Goal: Transaction & Acquisition: Book appointment/travel/reservation

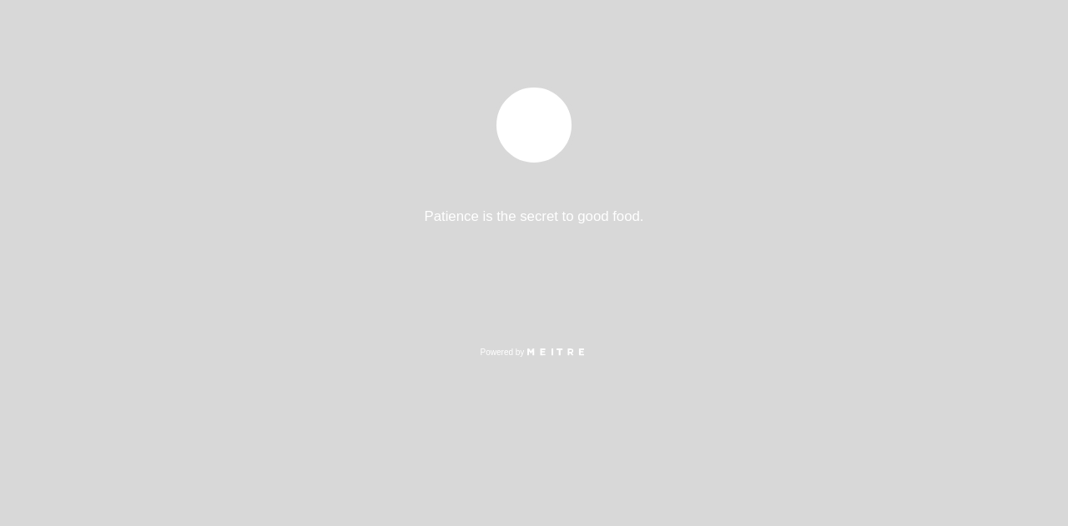
select select "es"
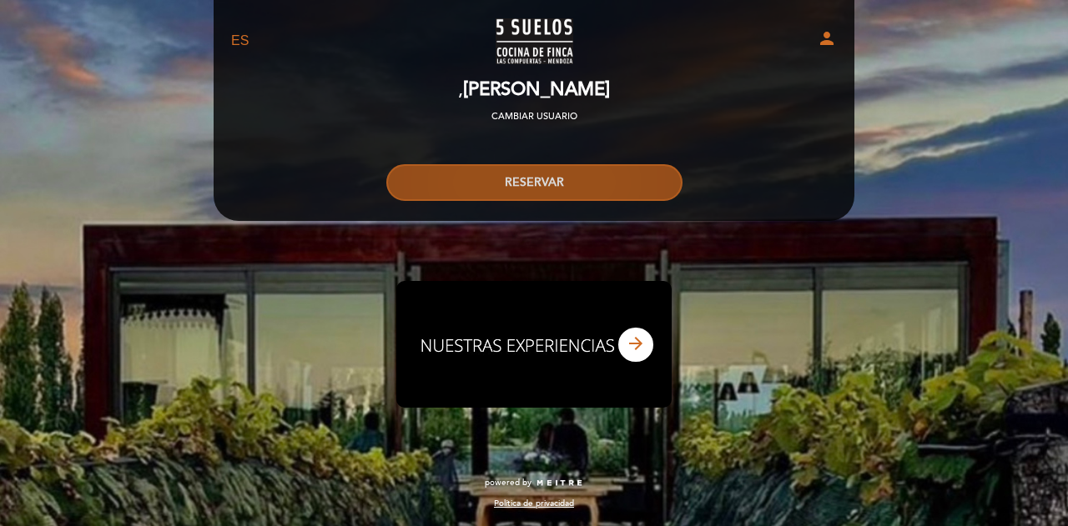
click at [600, 186] on button "RESERVAR" at bounding box center [534, 182] width 296 height 37
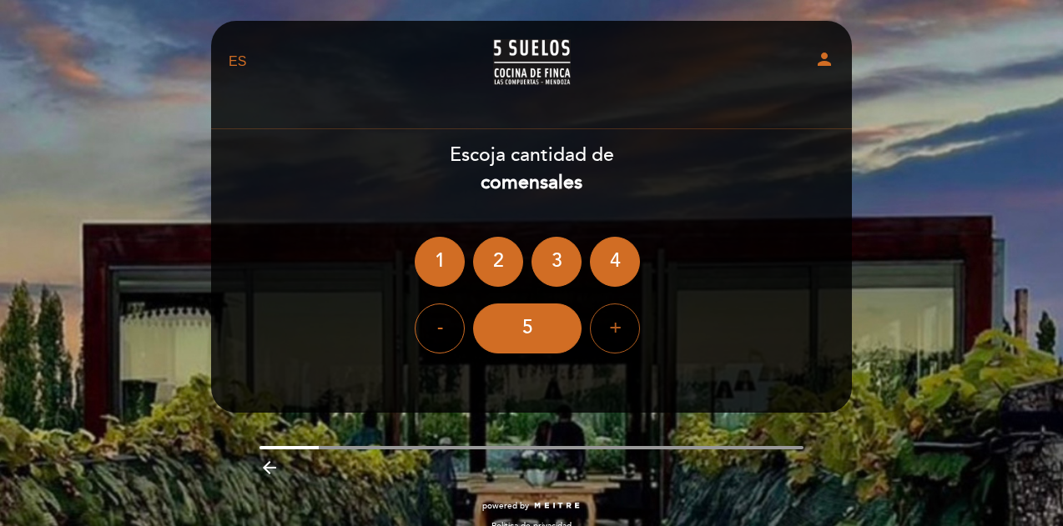
click at [619, 321] on div "+" at bounding box center [615, 329] width 50 height 50
click at [542, 331] on div "8" at bounding box center [527, 329] width 108 height 50
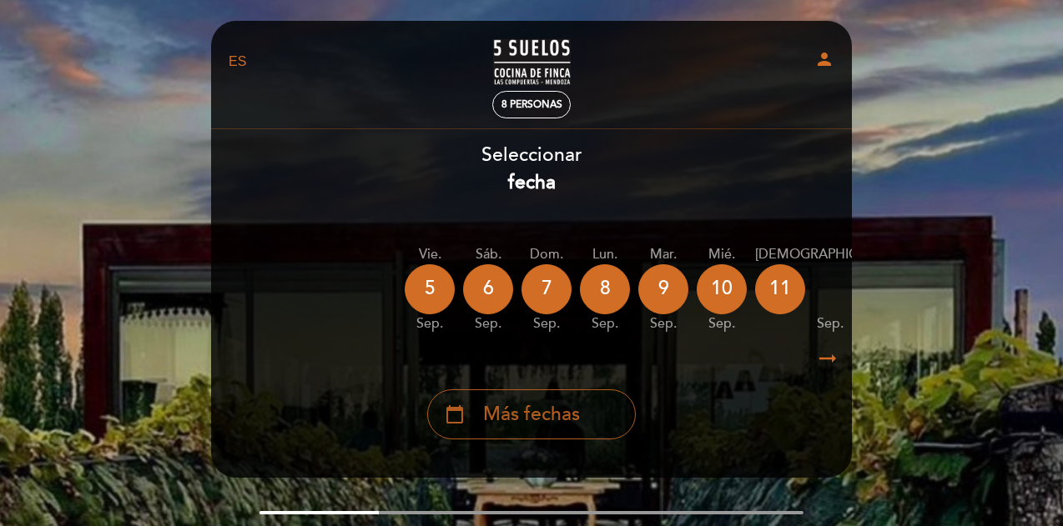
click at [577, 429] on span "Más fechas" at bounding box center [531, 415] width 97 height 28
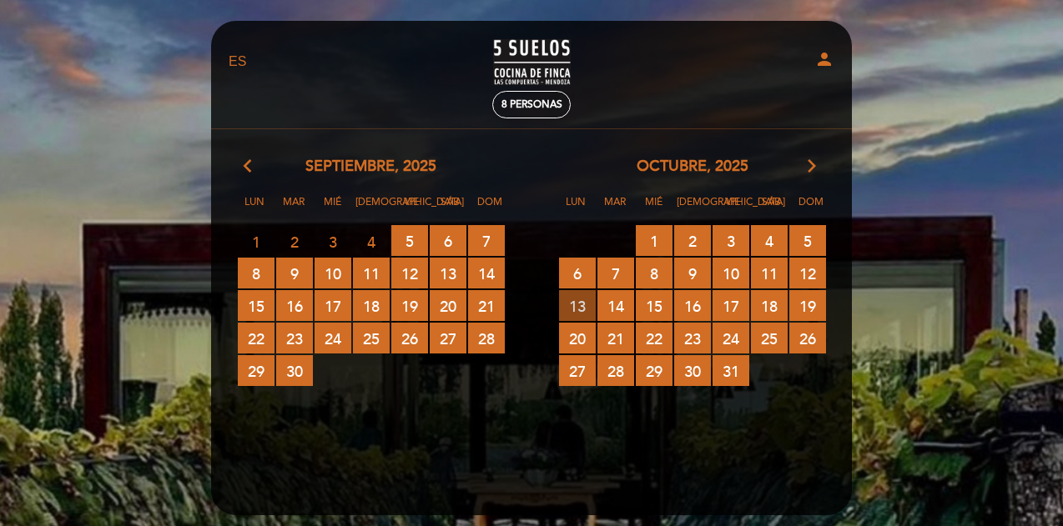
click at [576, 310] on span "13 RESERVAS DISPONIBLES" at bounding box center [577, 305] width 37 height 31
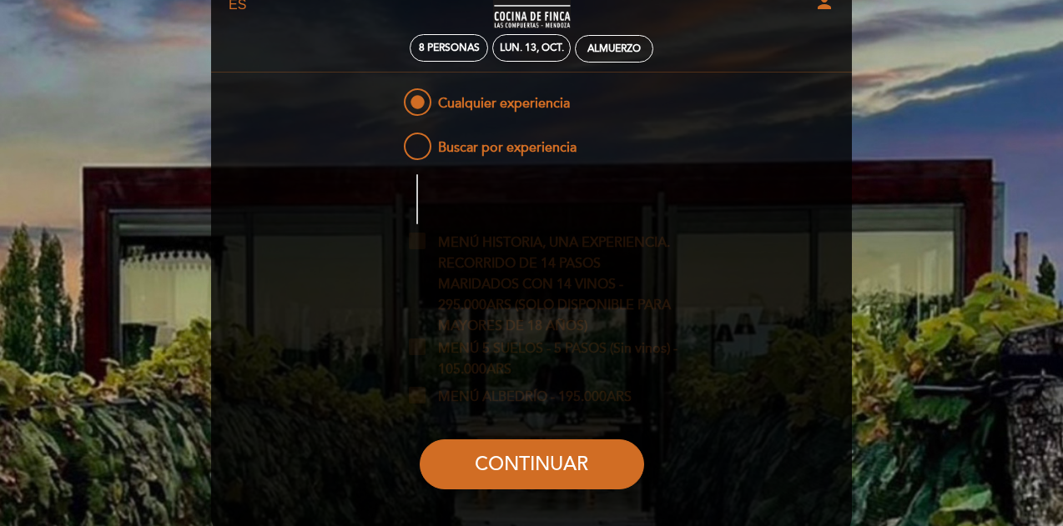
scroll to position [83, 0]
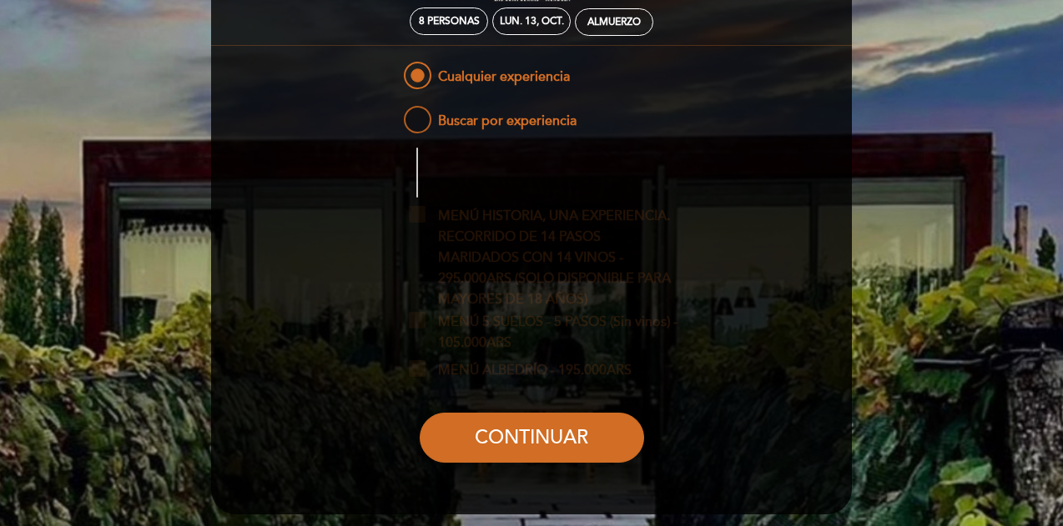
click at [485, 123] on span "Buscar por experiencia" at bounding box center [488, 113] width 176 height 21
click at [395, 113] on input "Buscar por experiencia" at bounding box center [389, 108] width 11 height 11
radio input "false"
radio input "true"
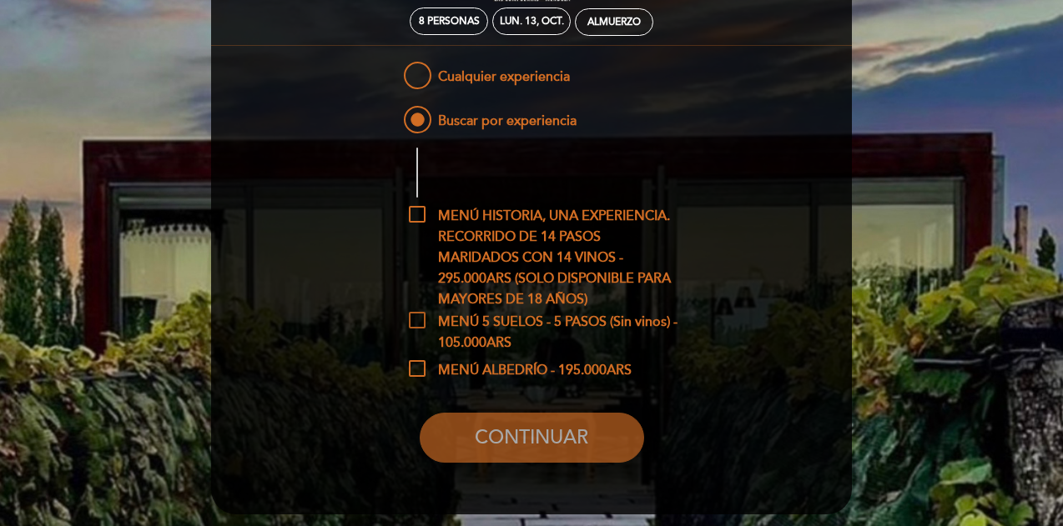
click at [489, 333] on span "MENÚ 5 SUELOS - 5 PASOS (Sin vinos) - 105.000ARS" at bounding box center [544, 322] width 271 height 21
click at [420, 323] on input "MENÚ 5 SUELOS - 5 PASOS (Sin vinos) - 105.000ARS" at bounding box center [414, 317] width 11 height 11
checkbox input "true"
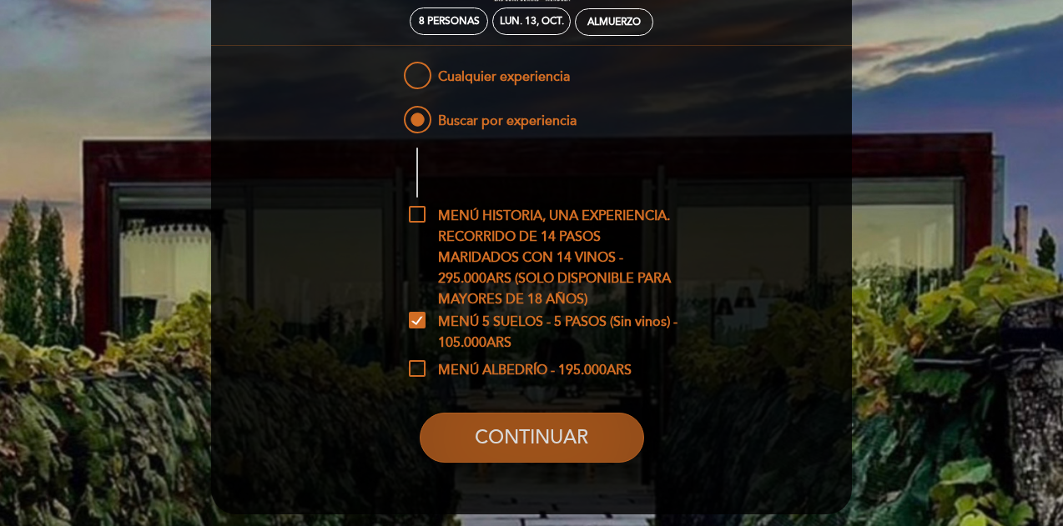
click at [550, 442] on button "CONTINUAR" at bounding box center [532, 438] width 224 height 50
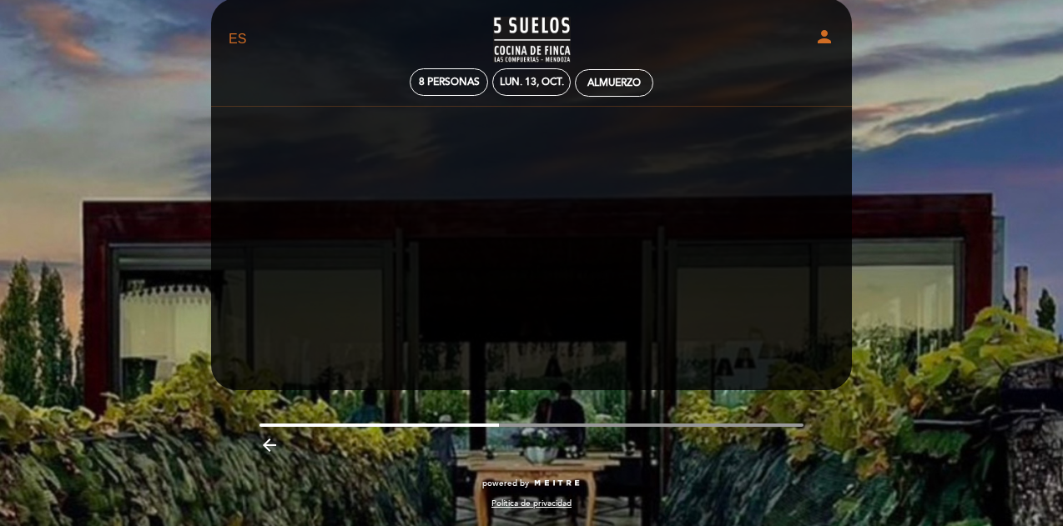
scroll to position [23, 0]
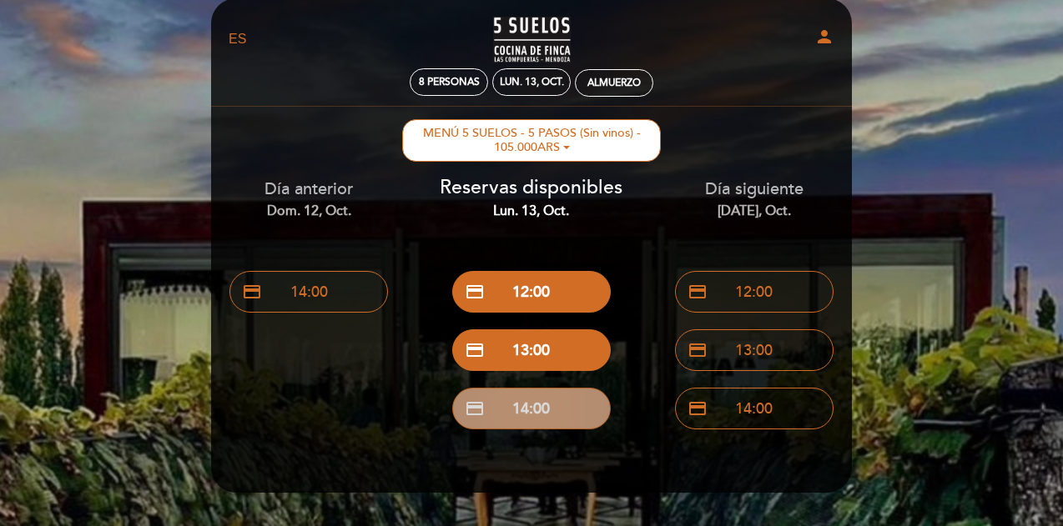
click at [549, 410] on button "credit_card 14:00" at bounding box center [531, 409] width 159 height 42
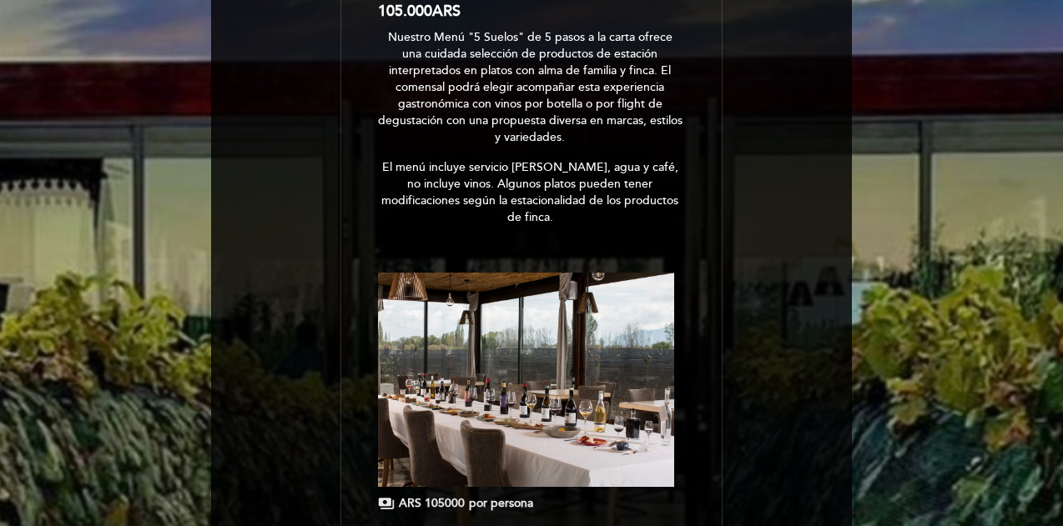
scroll to position [494, 0]
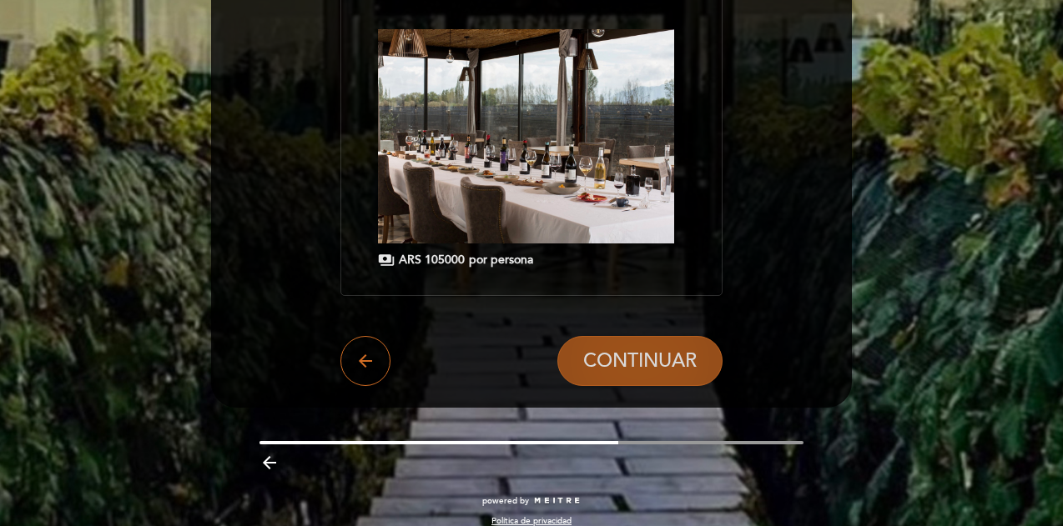
click at [594, 350] on span "CONTINUAR" at bounding box center [639, 361] width 113 height 23
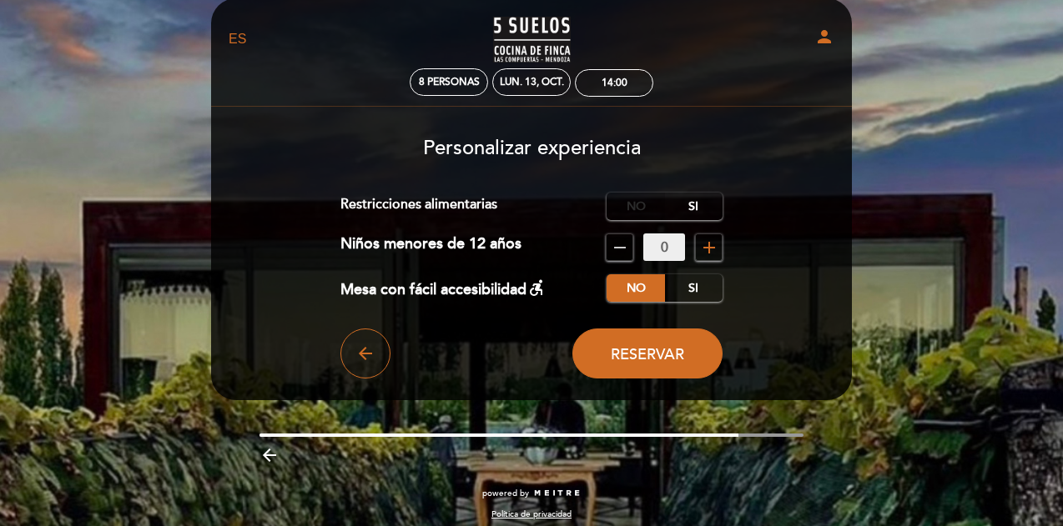
click at [631, 206] on label "No" at bounding box center [636, 207] width 58 height 28
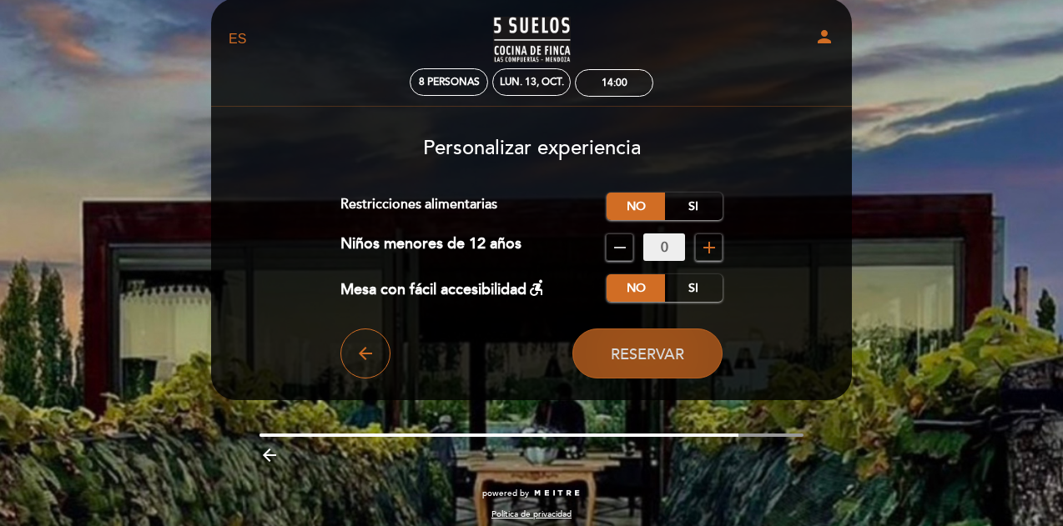
click at [628, 348] on span "Reservar" at bounding box center [647, 354] width 73 height 18
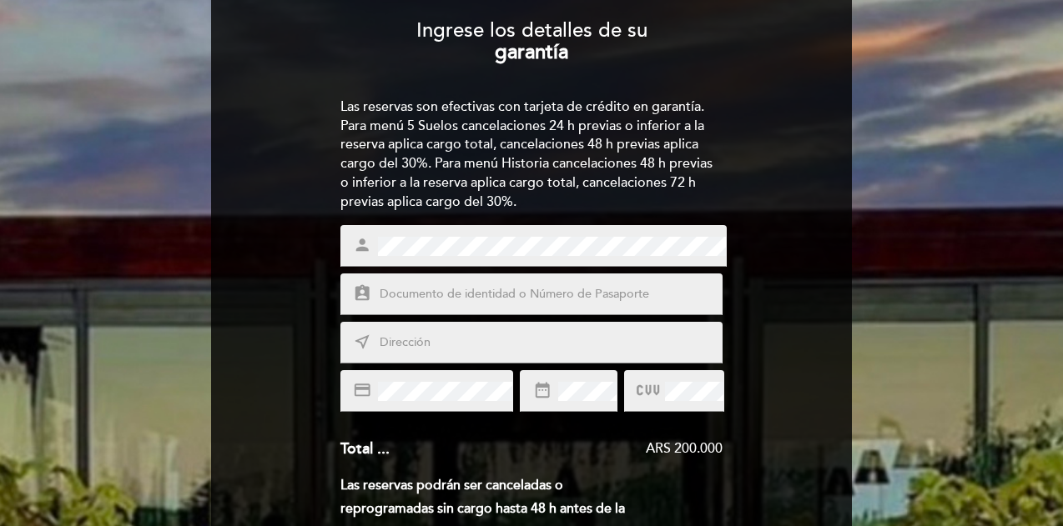
scroll to position [167, 0]
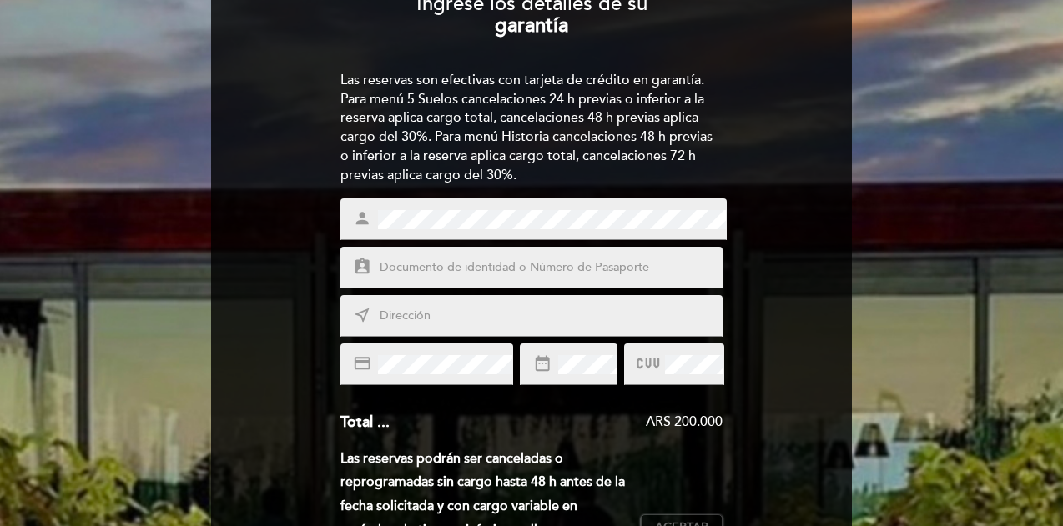
click at [497, 259] on input "text" at bounding box center [551, 268] width 347 height 19
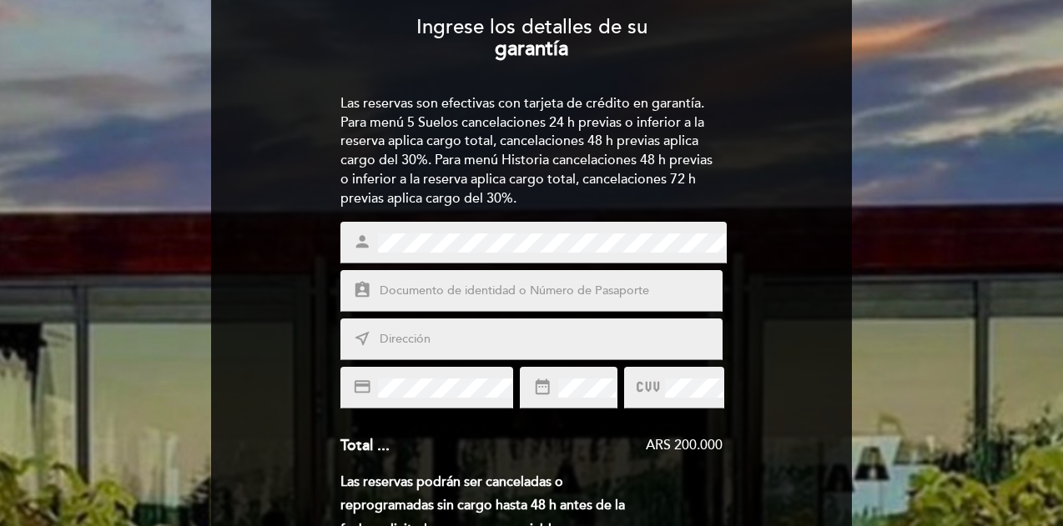
scroll to position [83, 0]
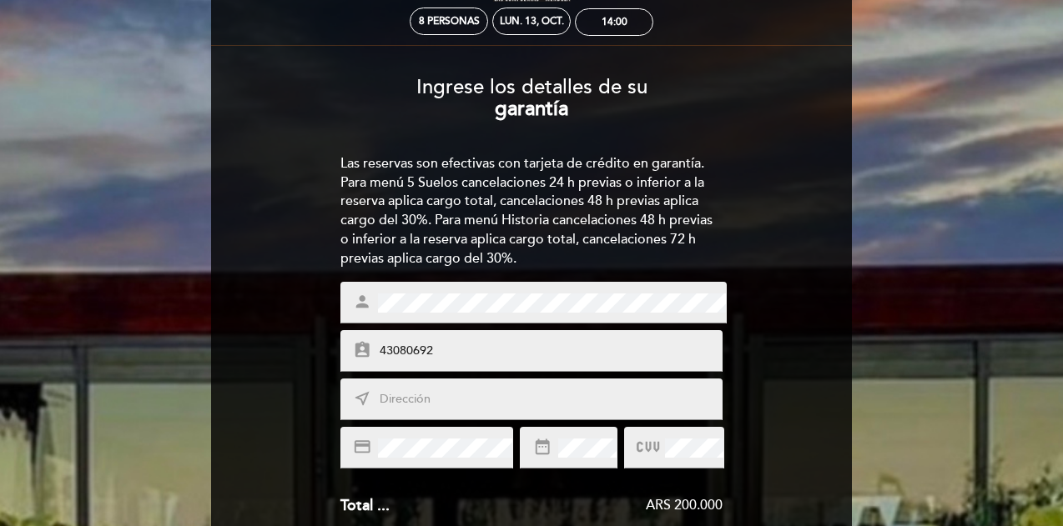
type input "43080692"
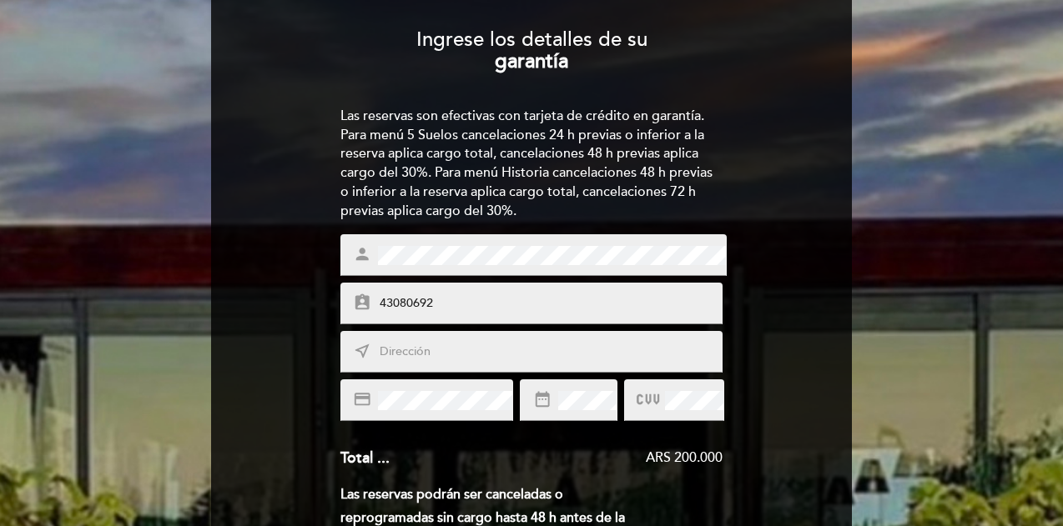
scroll to position [167, 0]
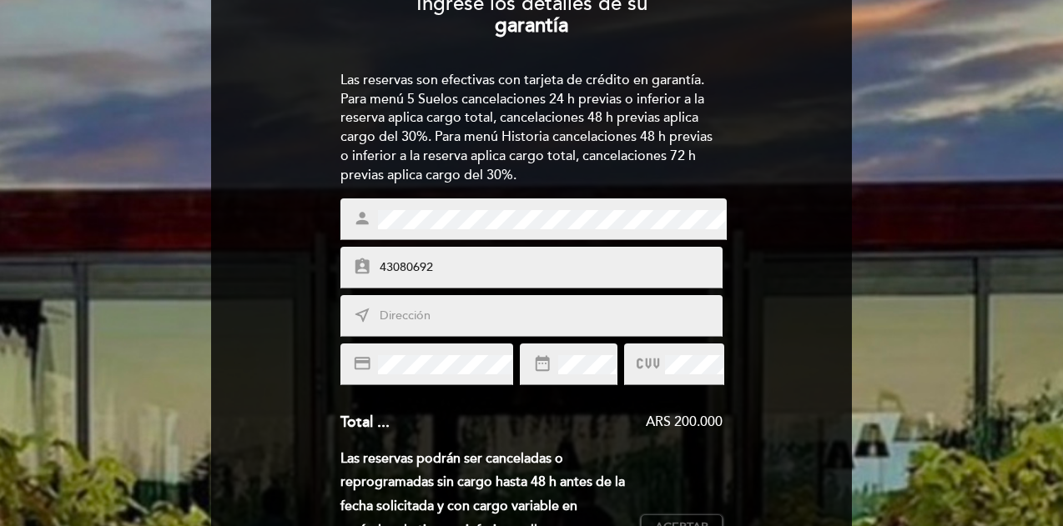
click at [471, 306] on span at bounding box center [548, 316] width 347 height 20
drag, startPoint x: 479, startPoint y: 82, endPoint x: 554, endPoint y: 83, distance: 75.1
click at [552, 83] on div "Las reservas son efectivas con tarjeta de crédito en garantía. Para menú 5 Suel…" at bounding box center [531, 128] width 383 height 114
click at [562, 81] on div "Las reservas son efectivas con tarjeta de crédito en garantía. Para menú 5 Suel…" at bounding box center [531, 128] width 383 height 114
drag, startPoint x: 527, startPoint y: 76, endPoint x: 574, endPoint y: 74, distance: 46.8
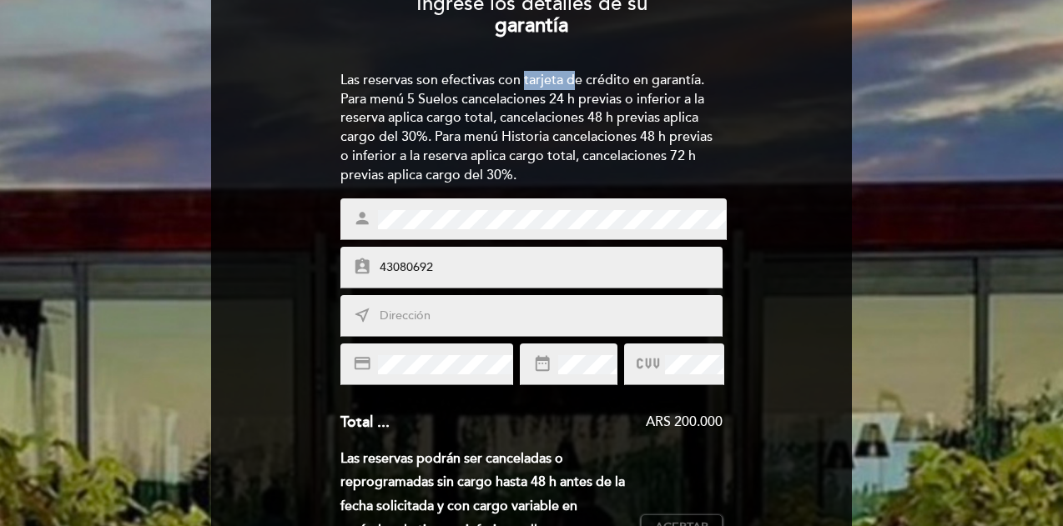
click at [574, 74] on div "Las reservas son efectivas con tarjeta de crédito en garantía. Para menú 5 Suel…" at bounding box center [531, 128] width 383 height 114
drag, startPoint x: 474, startPoint y: 101, endPoint x: 501, endPoint y: 104, distance: 27.7
click at [483, 103] on div "Las reservas son efectivas con tarjeta de crédito en garantía. Para menú 5 Suel…" at bounding box center [531, 128] width 383 height 114
drag, startPoint x: 486, startPoint y: 121, endPoint x: 526, endPoint y: 119, distance: 40.9
click at [528, 119] on div "Las reservas son efectivas con tarjeta de crédito en garantía. Para menú 5 Suel…" at bounding box center [531, 128] width 383 height 114
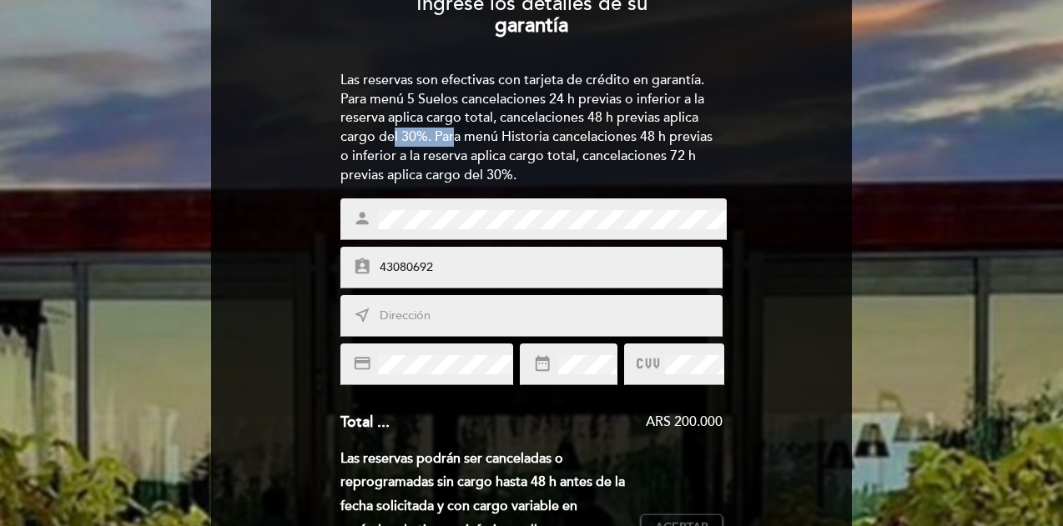
drag, startPoint x: 447, startPoint y: 139, endPoint x: 459, endPoint y: 139, distance: 11.7
click at [459, 139] on div "Las reservas son efectivas con tarjeta de crédito en garantía. Para menú 5 Suel…" at bounding box center [531, 128] width 383 height 114
click at [442, 268] on input "43080692" at bounding box center [551, 268] width 347 height 19
click at [420, 310] on input "text" at bounding box center [551, 316] width 347 height 19
type input "t"
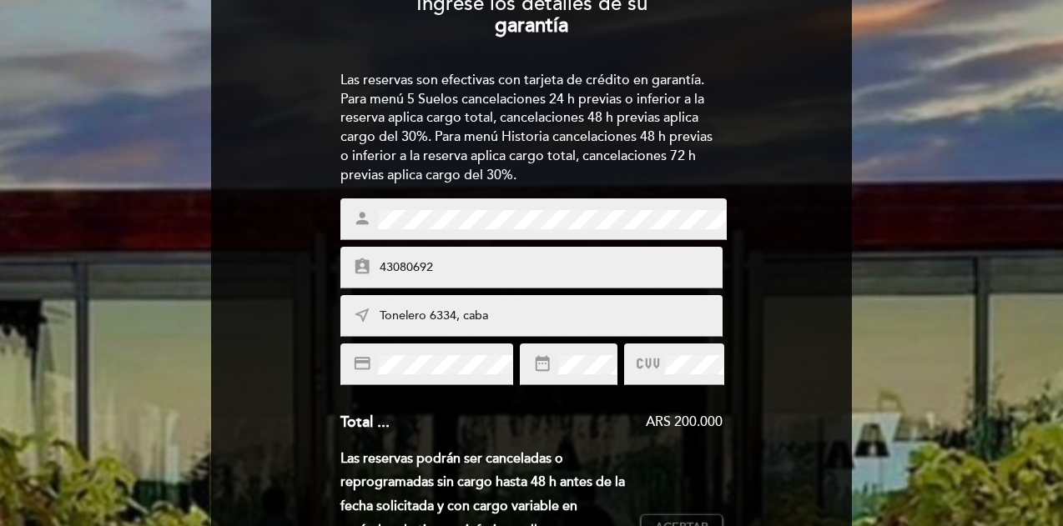
type input "Tonelero 6334, caba"
click at [634, 426] on div "ARS 200.000" at bounding box center [557, 422] width 334 height 19
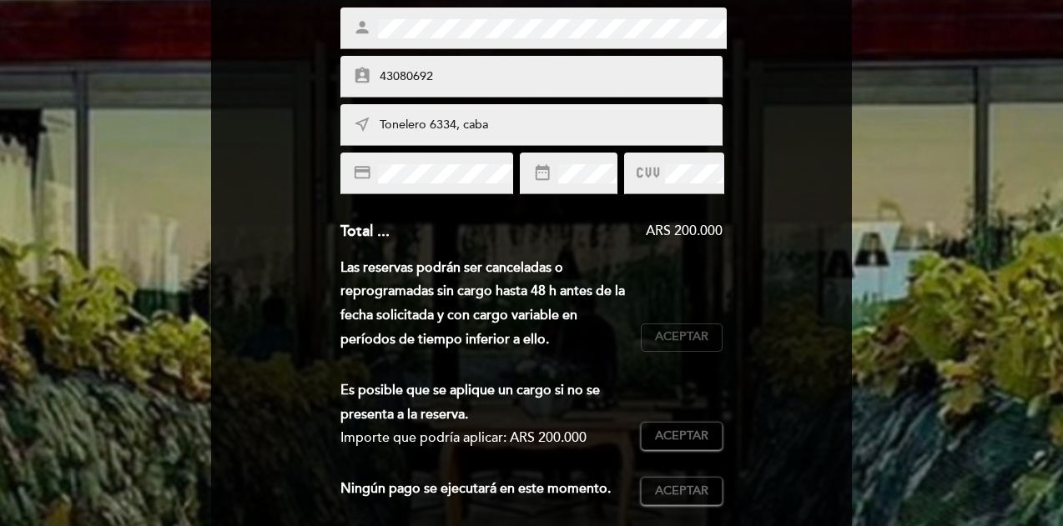
scroll to position [417, 0]
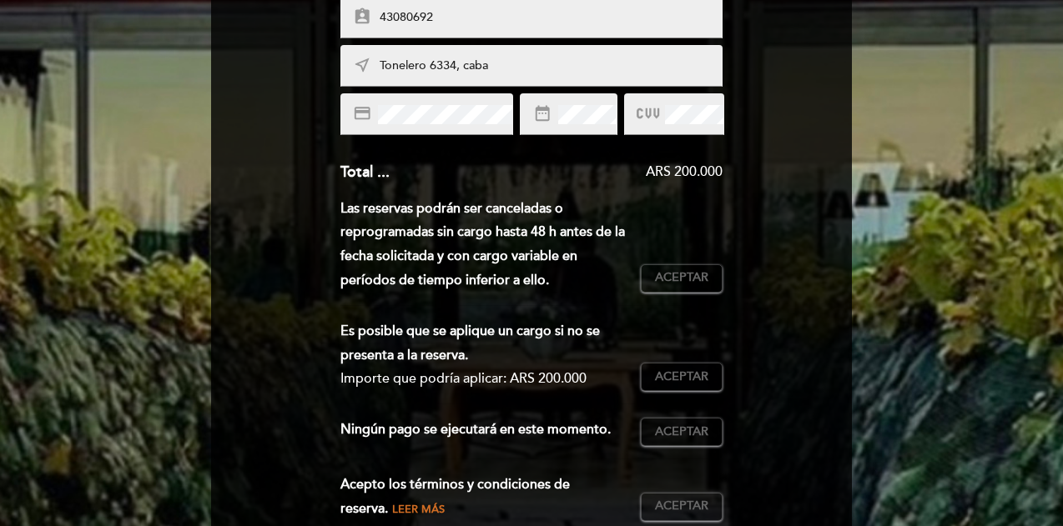
click at [653, 183] on div "Total ... ARS 200.000" at bounding box center [531, 173] width 383 height 22
click at [682, 169] on div "ARS 200.000" at bounding box center [557, 172] width 334 height 19
click at [698, 169] on div "ARS 200.000" at bounding box center [557, 172] width 334 height 19
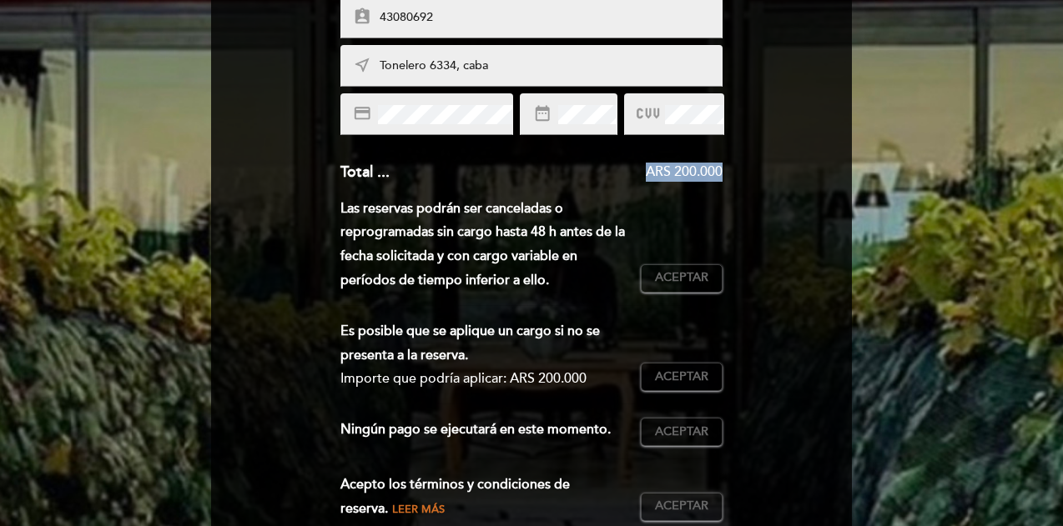
drag, startPoint x: 698, startPoint y: 169, endPoint x: 682, endPoint y: 166, distance: 17.0
click at [682, 166] on div "ARS 200.000" at bounding box center [557, 172] width 334 height 19
click at [709, 274] on button "Aceptar Aceptado" at bounding box center [682, 278] width 82 height 28
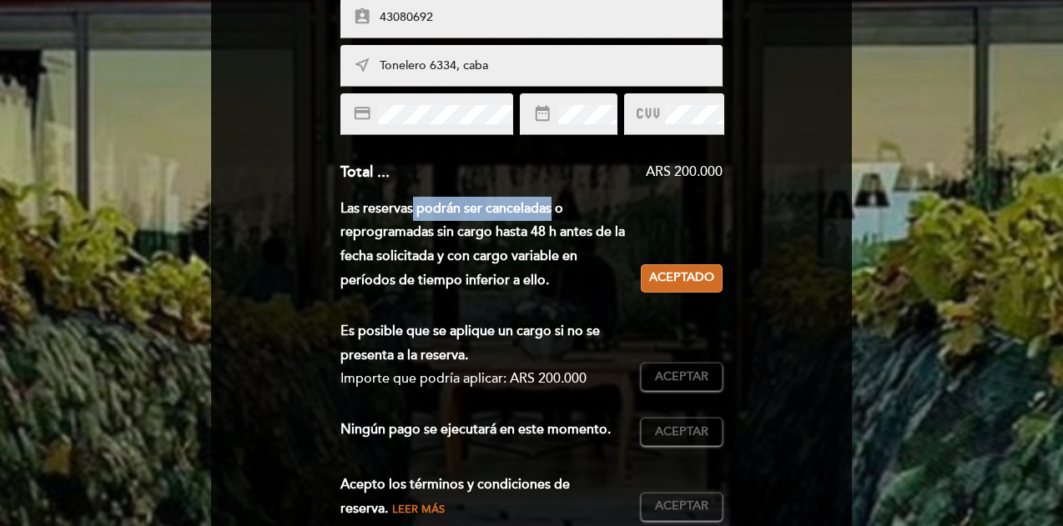
drag, startPoint x: 411, startPoint y: 206, endPoint x: 552, endPoint y: 204, distance: 141.0
click at [552, 204] on div "Las reservas podrán ser canceladas o reprogramadas sin cargo hasta 48 h antes d…" at bounding box center [490, 245] width 301 height 96
click at [507, 223] on div "Las reservas podrán ser canceladas o reprogramadas sin cargo hasta 48 h antes d…" at bounding box center [490, 245] width 301 height 96
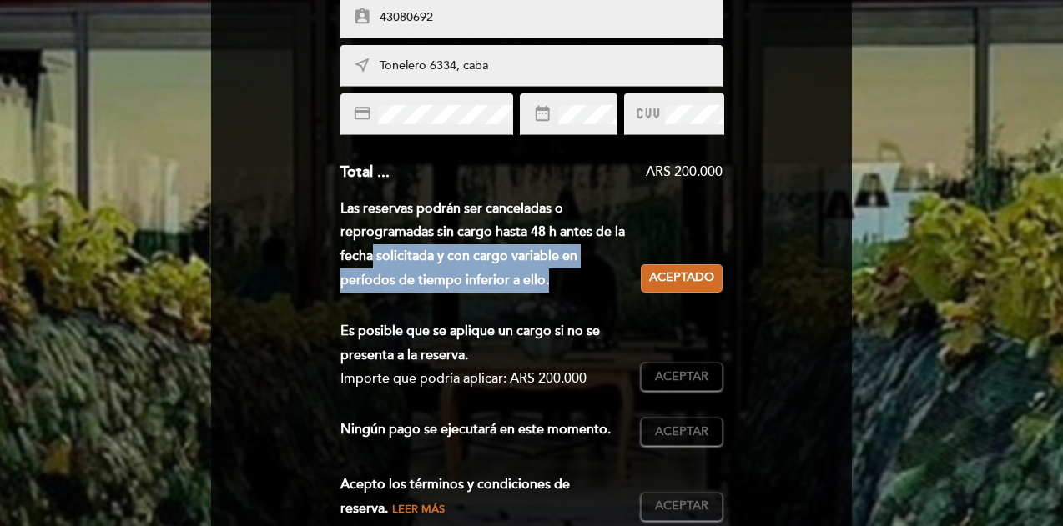
drag, startPoint x: 556, startPoint y: 284, endPoint x: 352, endPoint y: 248, distance: 207.5
click at [352, 248] on div "Las reservas podrán ser canceladas o reprogramadas sin cargo hasta 48 h antes d…" at bounding box center [490, 245] width 301 height 96
click at [475, 246] on div "Las reservas podrán ser canceladas o reprogramadas sin cargo hasta 48 h antes d…" at bounding box center [490, 245] width 301 height 96
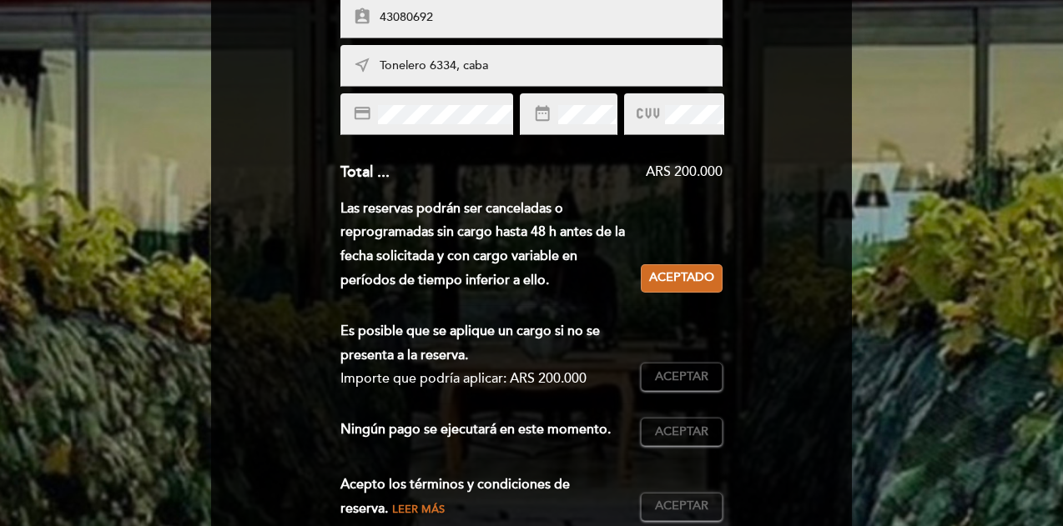
click at [424, 286] on div "Las reservas podrán ser canceladas o reprogramadas sin cargo hasta 48 h antes d…" at bounding box center [490, 245] width 301 height 96
drag, startPoint x: 449, startPoint y: 328, endPoint x: 532, endPoint y: 334, distance: 83.6
click at [531, 334] on div "Es posible que se aplique un cargo si no se presenta a la reserva." at bounding box center [484, 344] width 288 height 48
click at [676, 376] on span "Aceptar" at bounding box center [681, 378] width 53 height 18
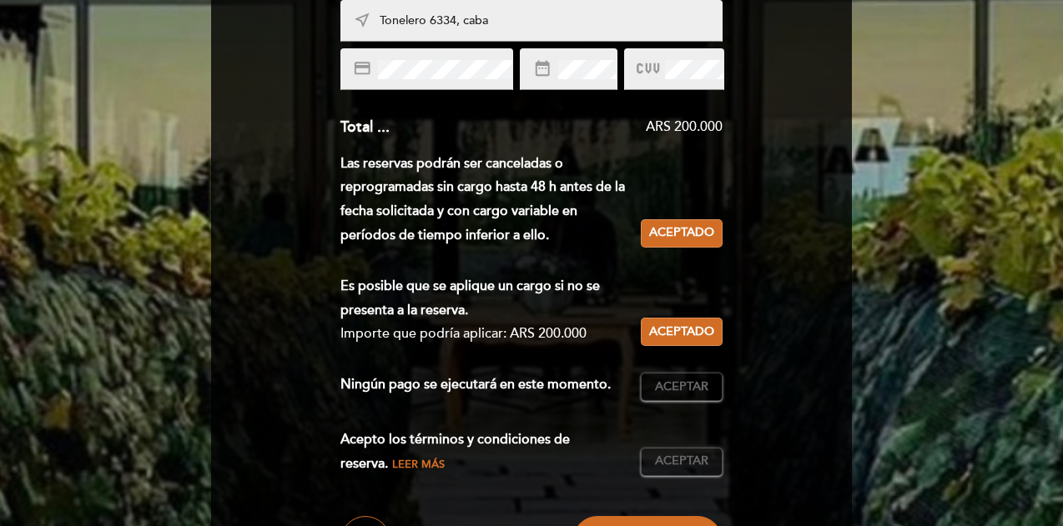
click at [492, 410] on div "Ningún pago se ejecutará en este momento. Aceptar Aceptado" at bounding box center [531, 394] width 383 height 42
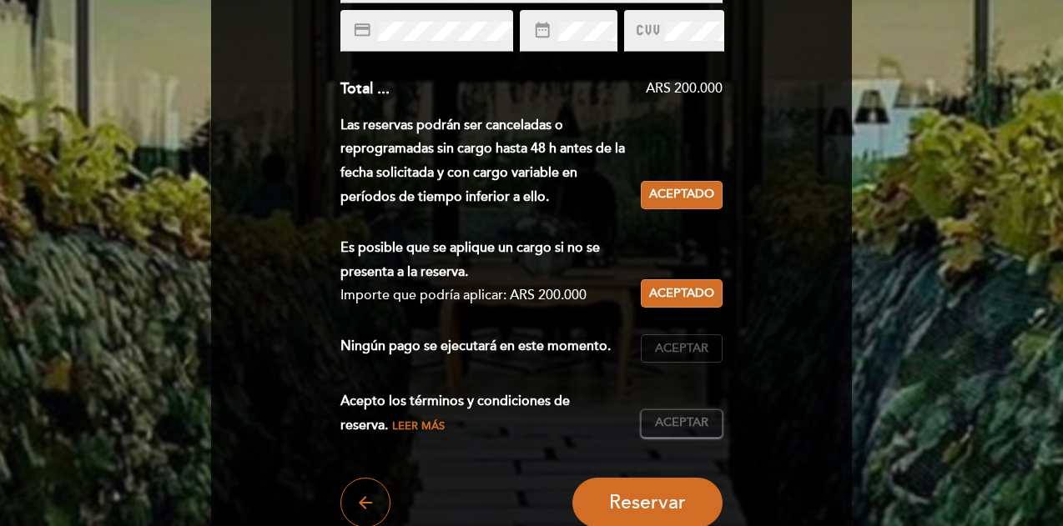
click at [664, 348] on span "Aceptar" at bounding box center [681, 349] width 53 height 18
click at [667, 415] on span "Aceptar" at bounding box center [681, 424] width 53 height 18
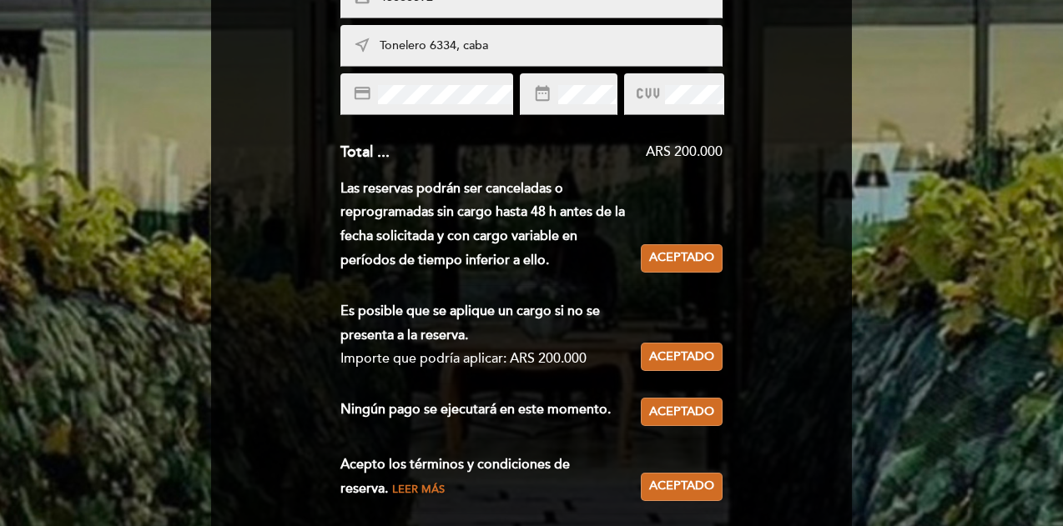
scroll to position [658, 0]
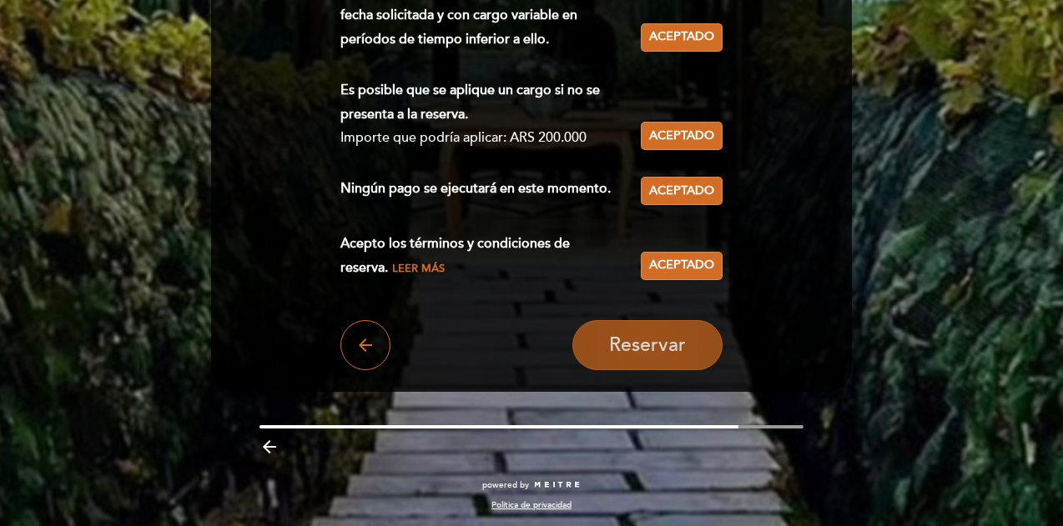
click at [666, 343] on span "Reservar" at bounding box center [647, 345] width 77 height 23
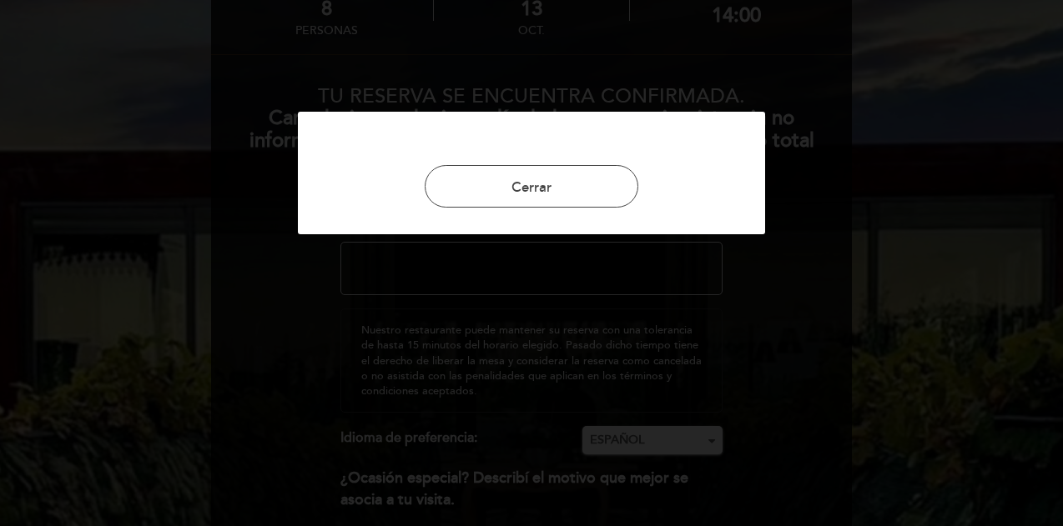
scroll to position [83, 0]
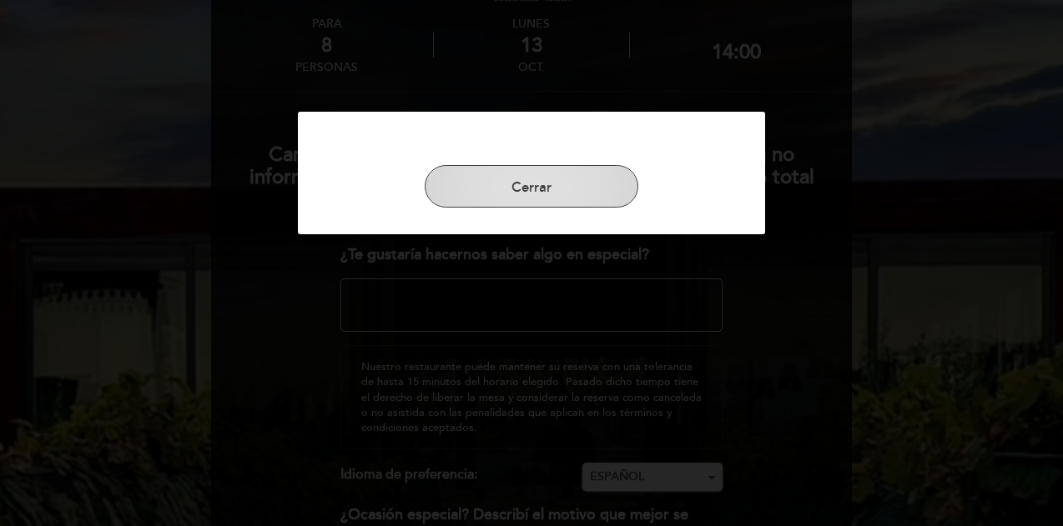
click at [551, 199] on button "Cerrar" at bounding box center [532, 186] width 214 height 43
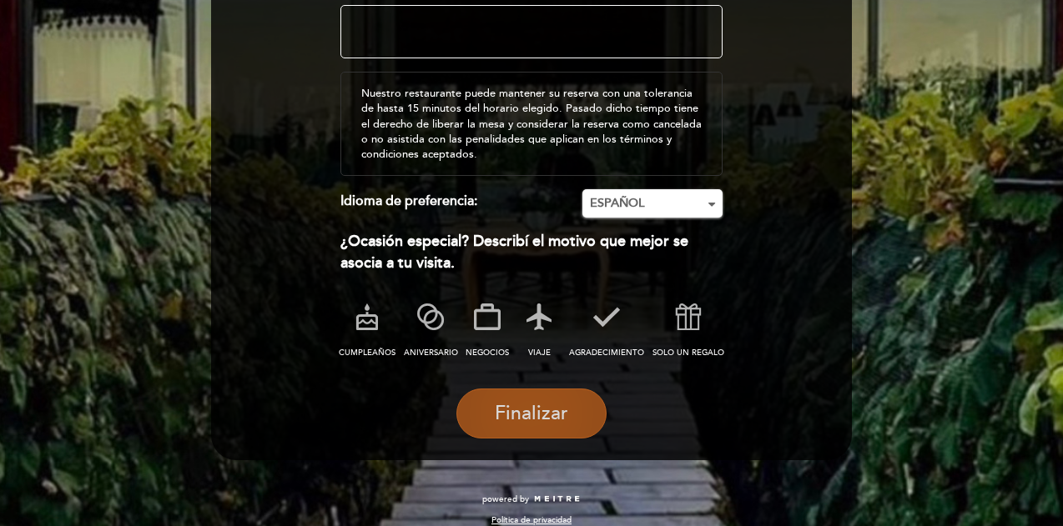
scroll to position [370, 0]
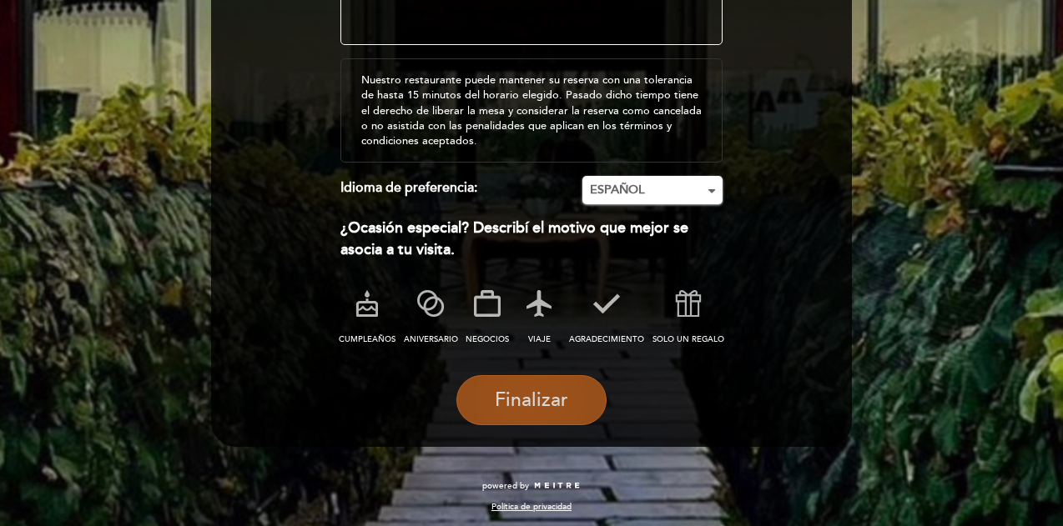
click at [559, 393] on span "Finalizar" at bounding box center [531, 400] width 73 height 23
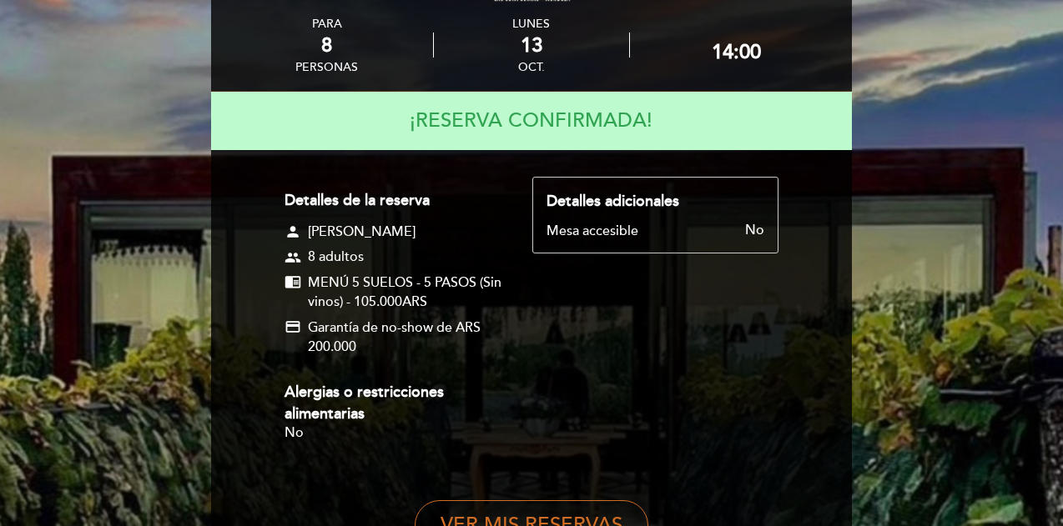
scroll to position [167, 0]
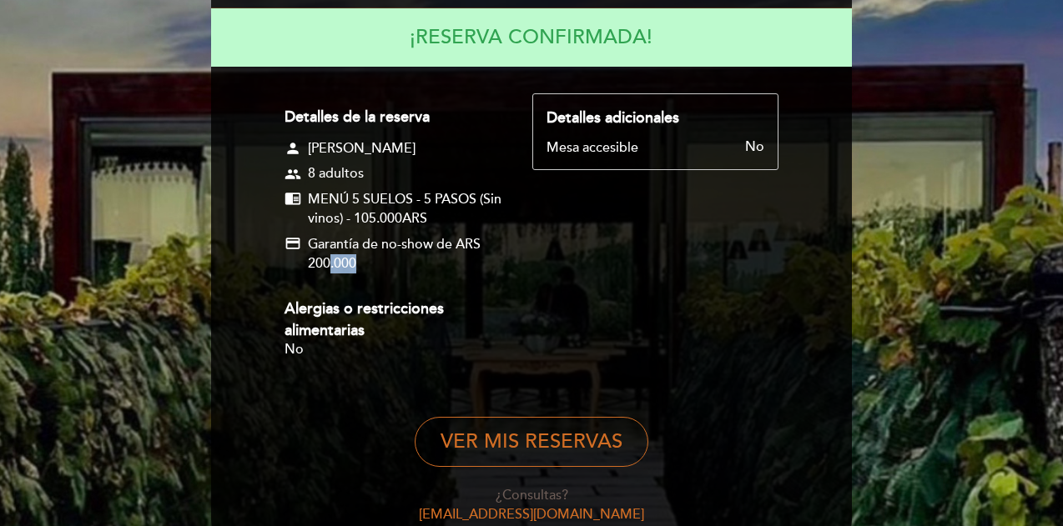
drag, startPoint x: 362, startPoint y: 266, endPoint x: 327, endPoint y: 261, distance: 35.4
click at [327, 261] on span "Garantía de no-show de ARS 200.000" at bounding box center [405, 254] width 194 height 38
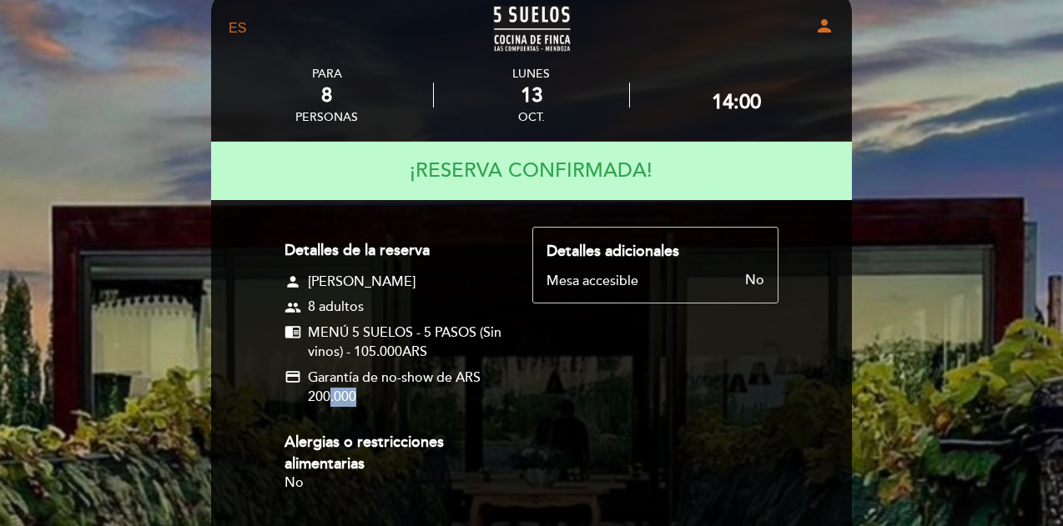
scroll to position [0, 0]
